Goal: Information Seeking & Learning: Learn about a topic

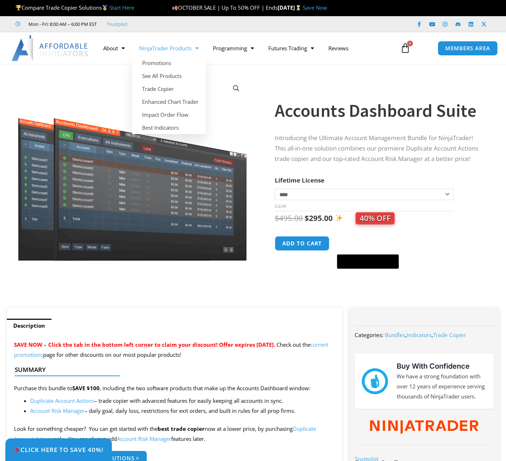
click at [191, 46] on link "NinjaTrader Products" at bounding box center [169, 48] width 74 height 17
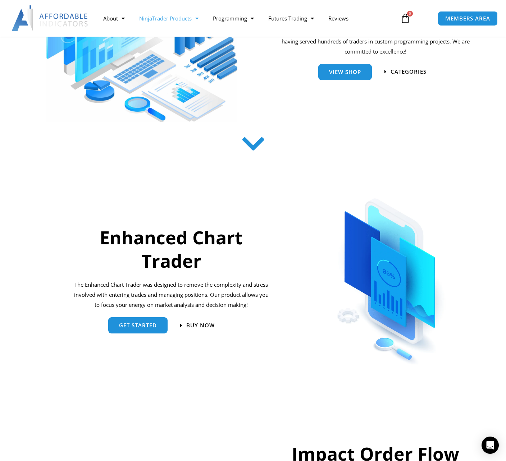
scroll to position [144, 0]
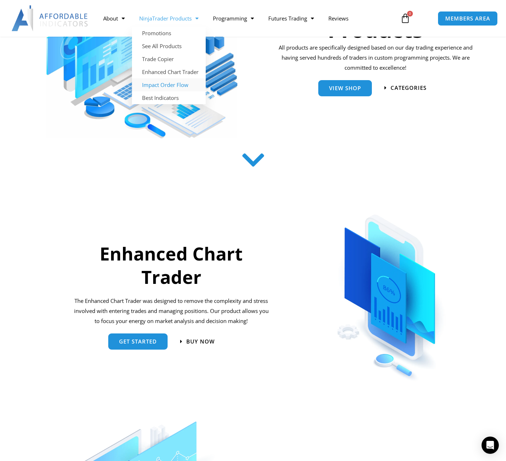
click at [177, 84] on link "Impact Order Flow" at bounding box center [169, 84] width 74 height 13
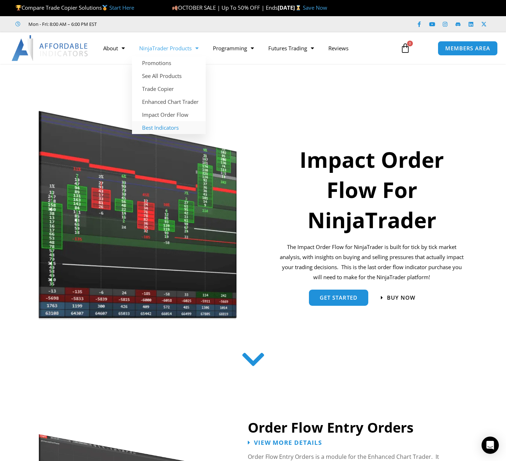
click at [167, 133] on link "Best Indicators" at bounding box center [169, 127] width 74 height 13
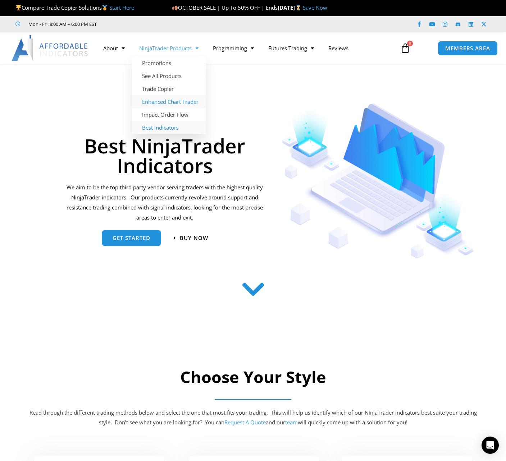
click at [178, 99] on link "Enhanced Chart Trader" at bounding box center [169, 101] width 74 height 13
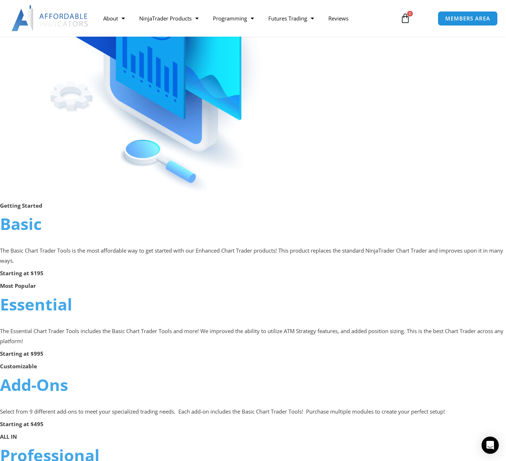
scroll to position [216, 0]
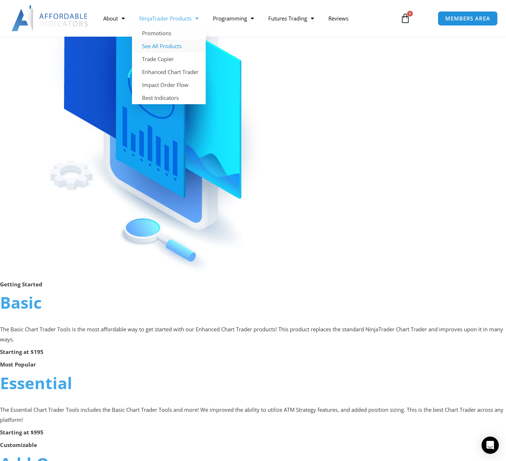
click at [177, 47] on link "See All Products" at bounding box center [169, 46] width 74 height 13
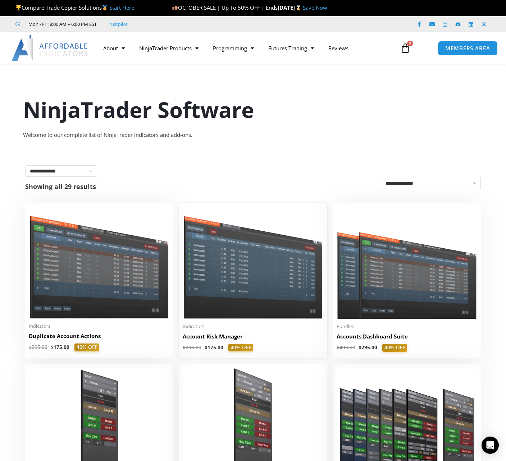
click at [258, 262] on img at bounding box center [253, 263] width 141 height 112
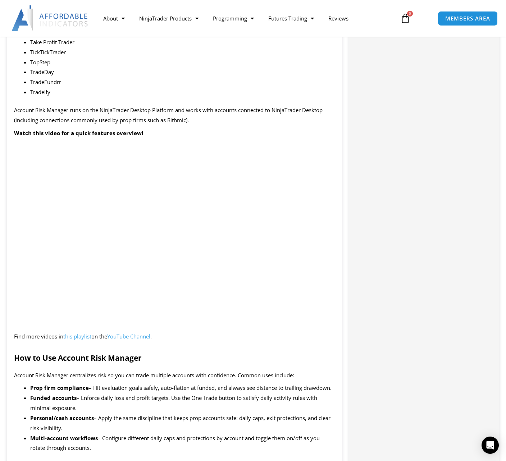
scroll to position [719, 0]
